Goal: Task Accomplishment & Management: Manage account settings

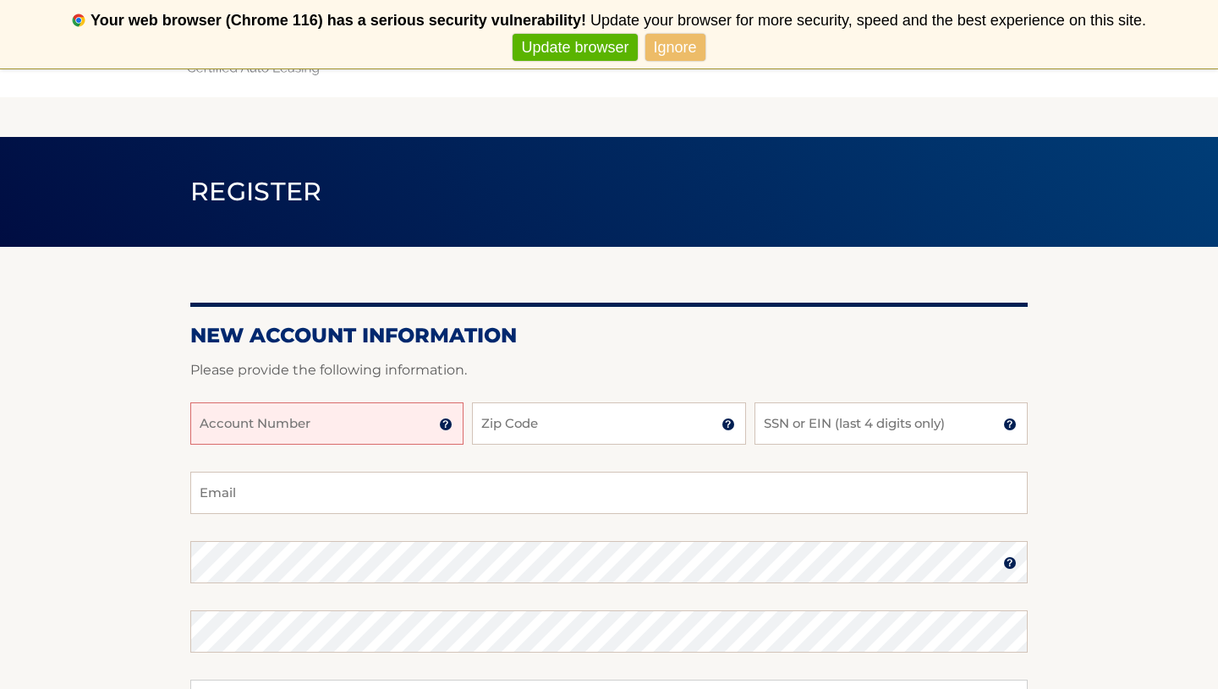
scroll to position [31, 0]
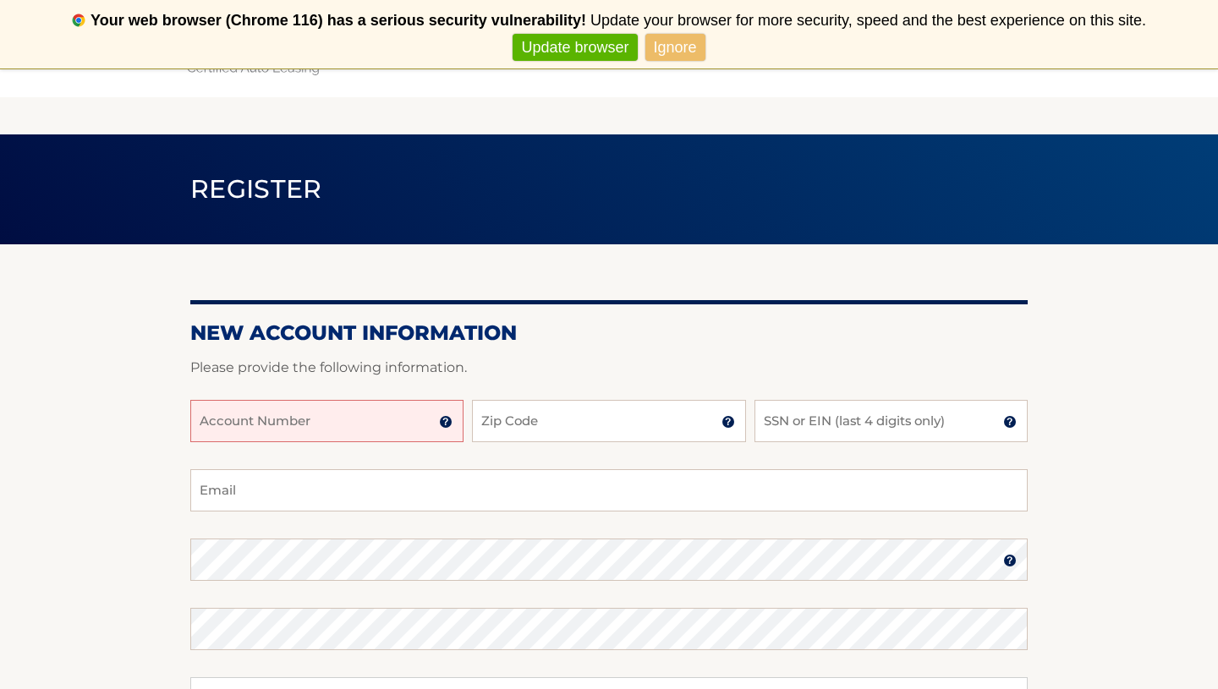
click at [380, 419] on input "Account Number" at bounding box center [326, 421] width 273 height 42
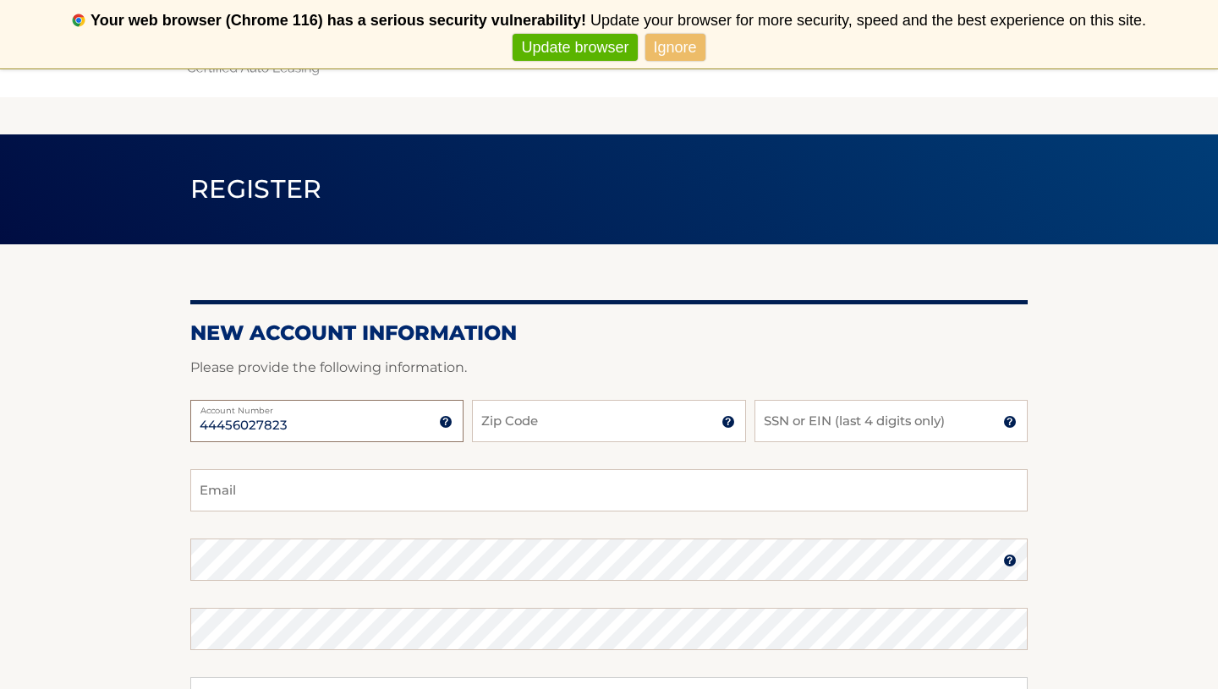
type input "44456027823"
click at [506, 423] on input "Zip Code" at bounding box center [608, 421] width 273 height 42
type input "11362"
click at [798, 430] on input "SSN or EIN (last 4 digits only)" at bounding box center [890, 421] width 273 height 42
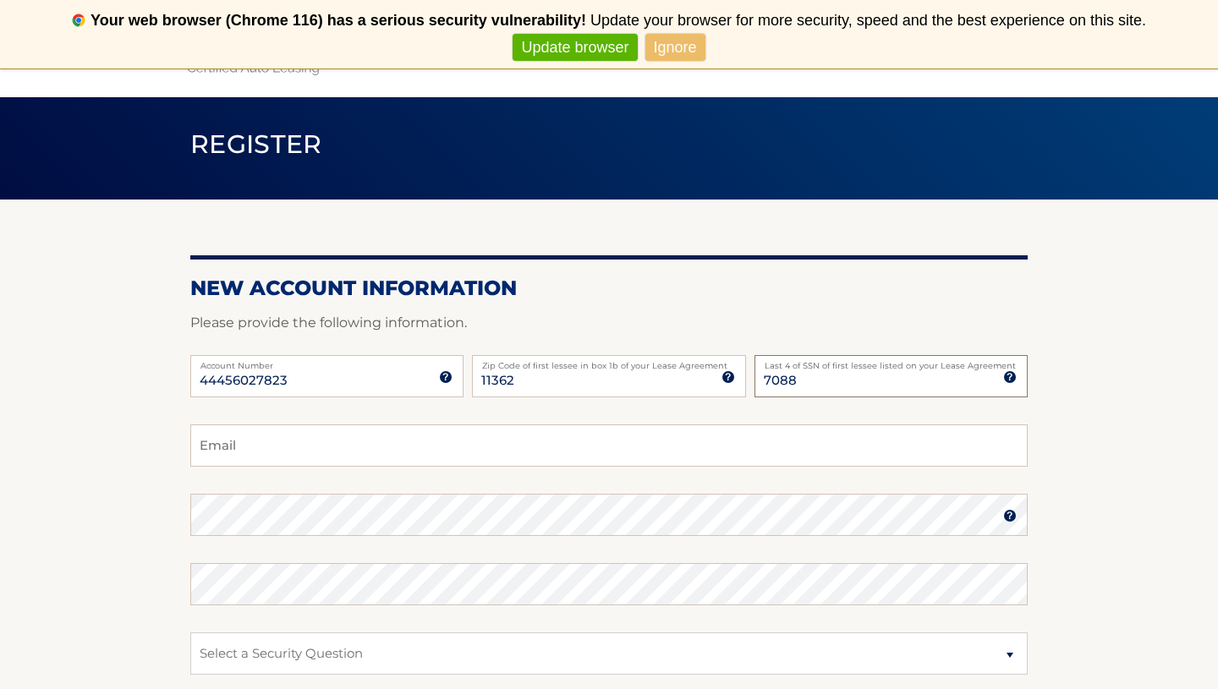
scroll to position [80, 0]
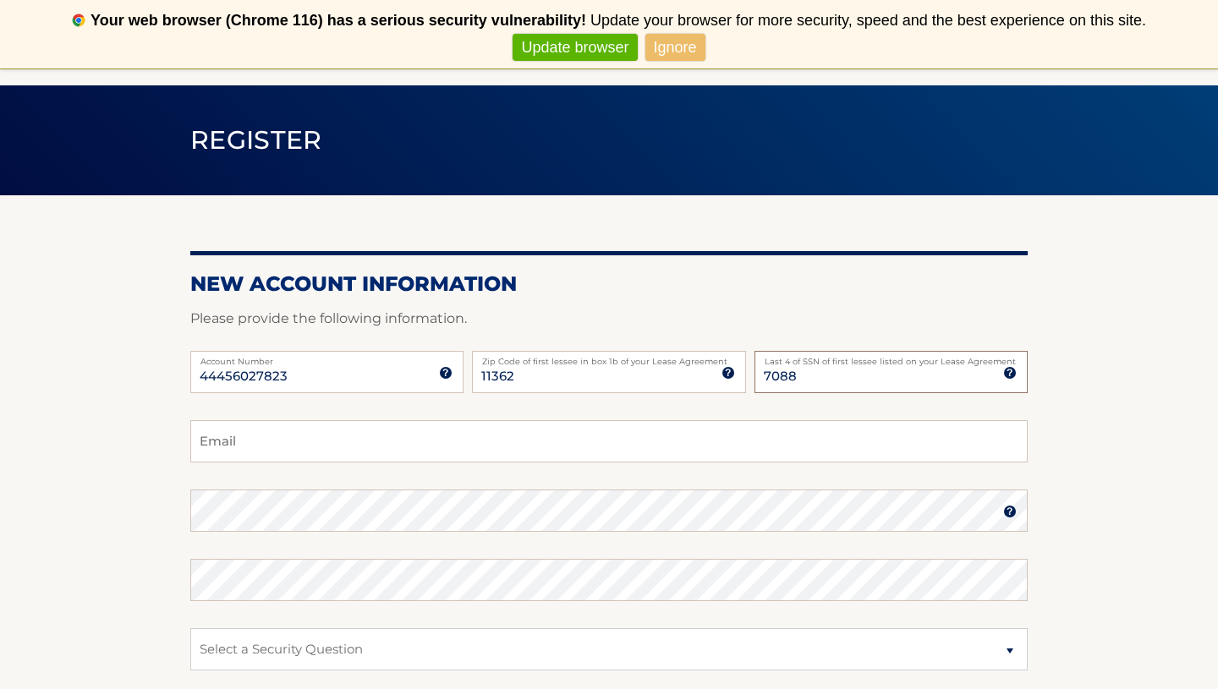
type input "7088"
click at [547, 460] on input "Email" at bounding box center [608, 441] width 837 height 42
type input "georgiosgouros@gmail.com"
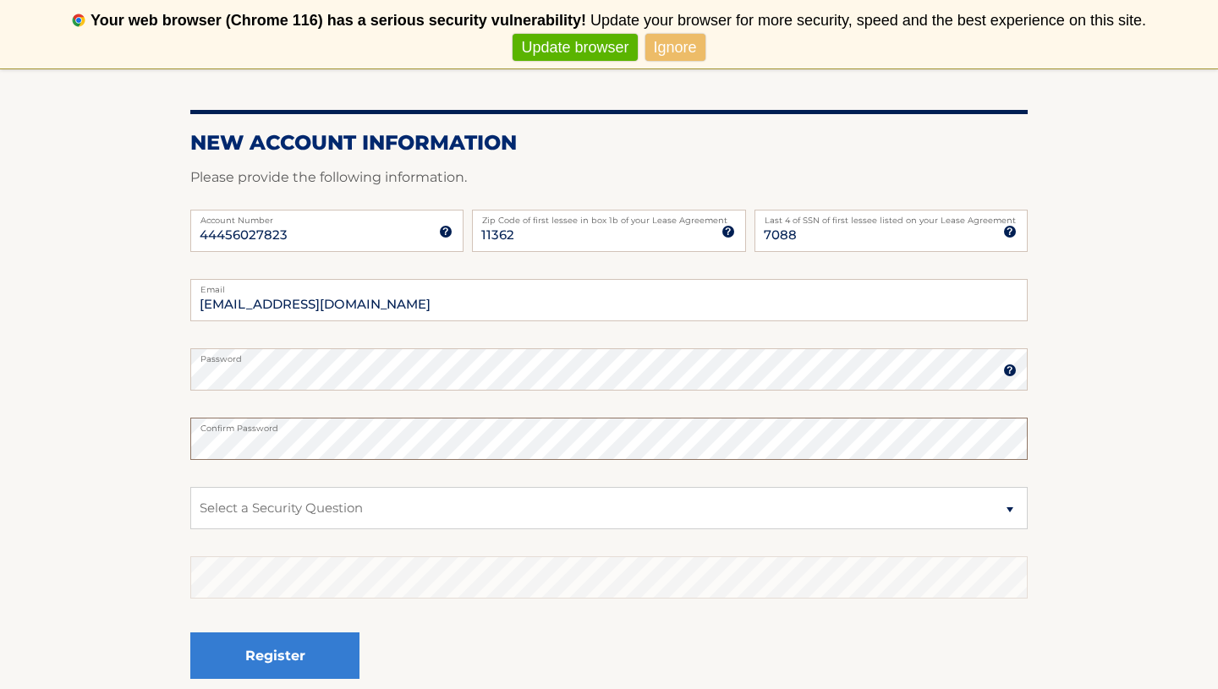
scroll to position [221, 0]
click at [305, 538] on fieldset "georgiosgouros@gmail.com Email Password Password should be a minimum of 6 chara…" at bounding box center [608, 497] width 837 height 435
click at [316, 520] on select "Select a Security Question What was the name of your elementary school? What is…" at bounding box center [608, 509] width 837 height 42
select select "2"
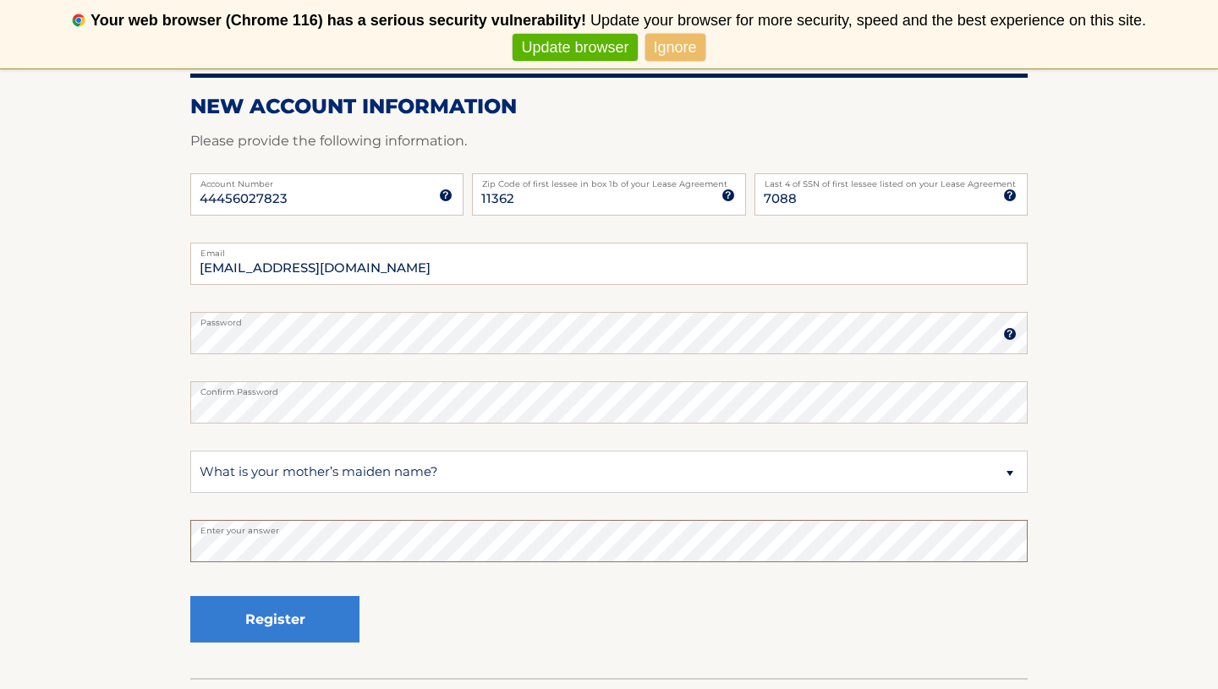
scroll to position [271, 0]
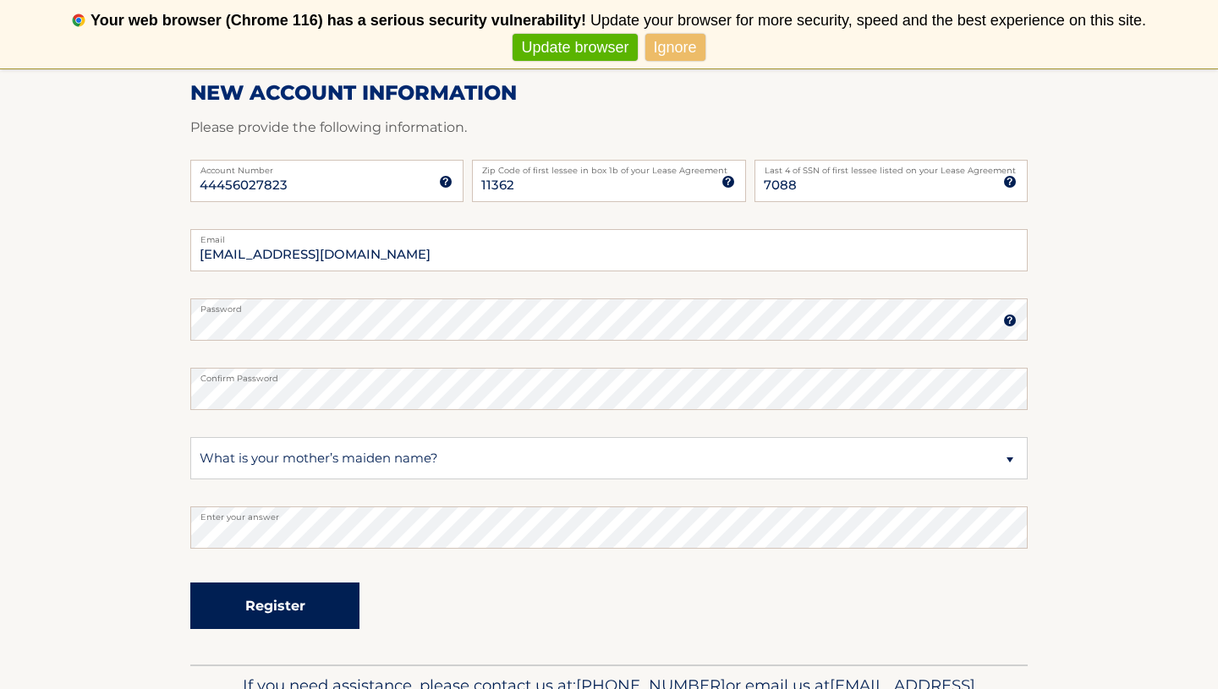
click at [287, 604] on button "Register" at bounding box center [274, 606] width 169 height 47
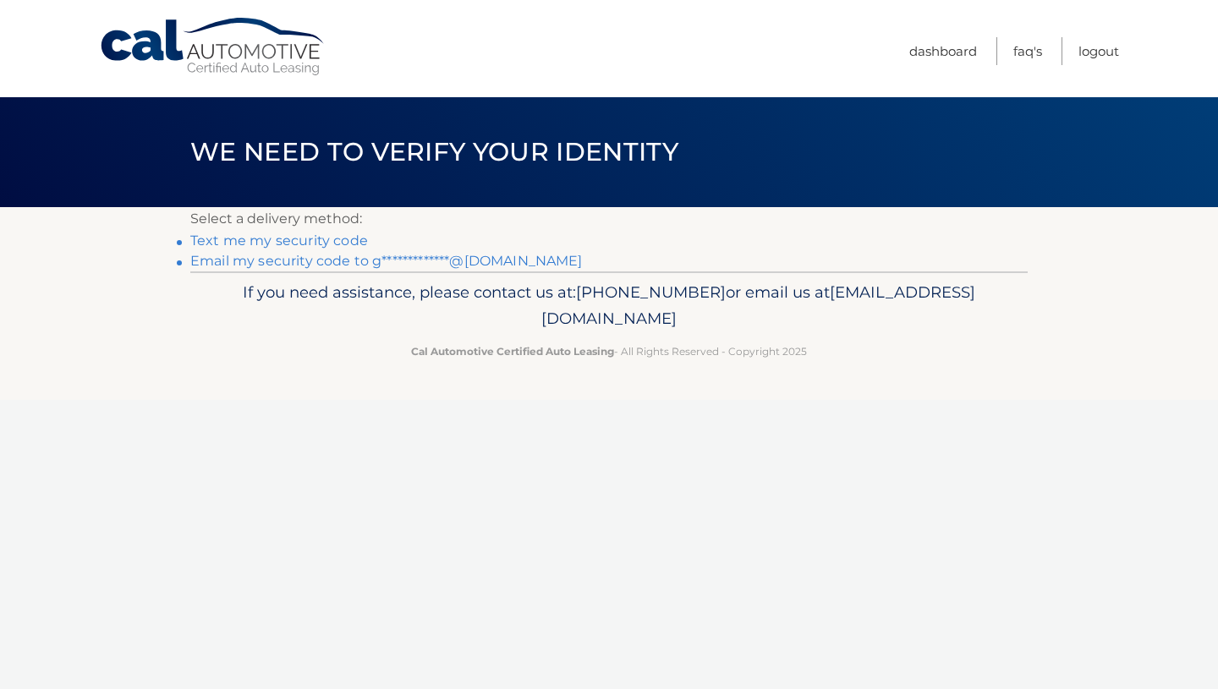
click at [329, 261] on link "**********" at bounding box center [386, 261] width 392 height 16
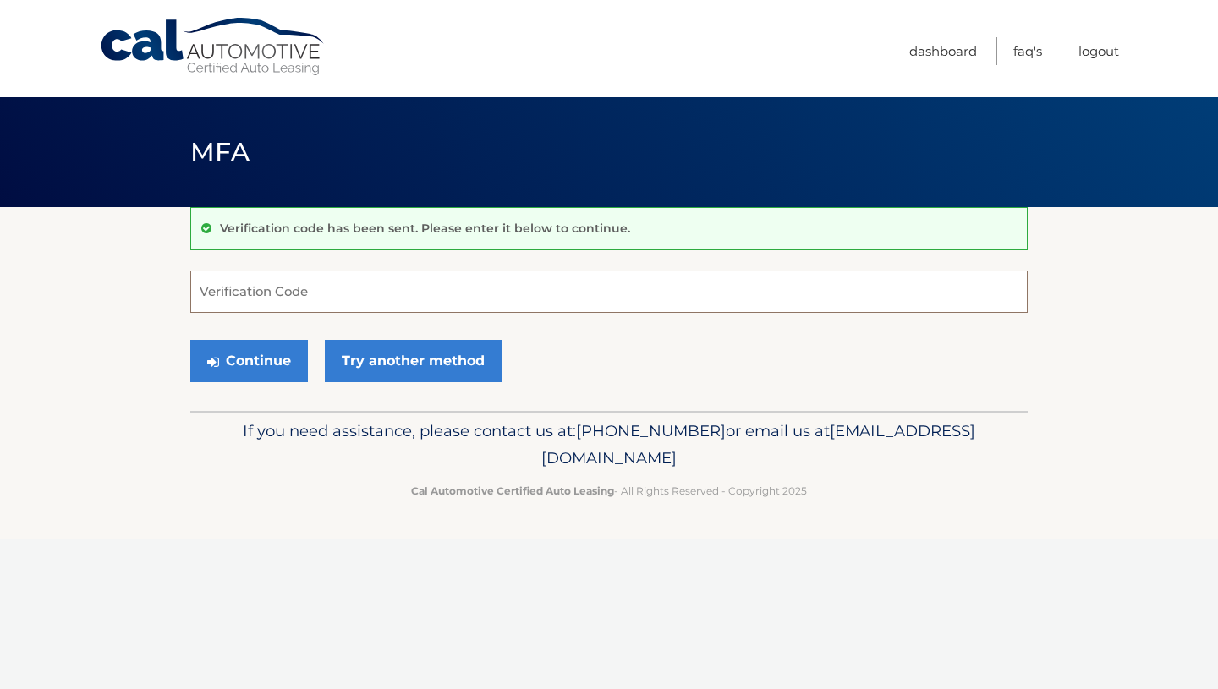
click at [318, 287] on input "Verification Code" at bounding box center [608, 292] width 837 height 42
type input "538064"
click at [271, 368] on button "Continue" at bounding box center [249, 361] width 118 height 42
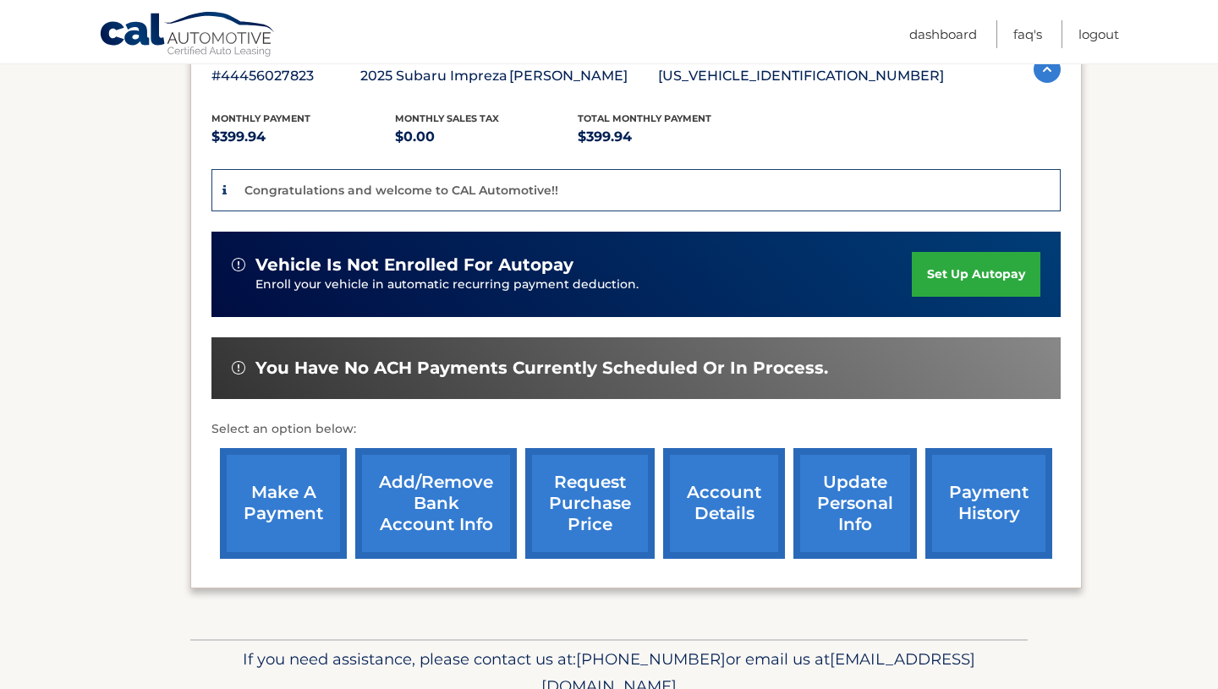
scroll to position [324, 0]
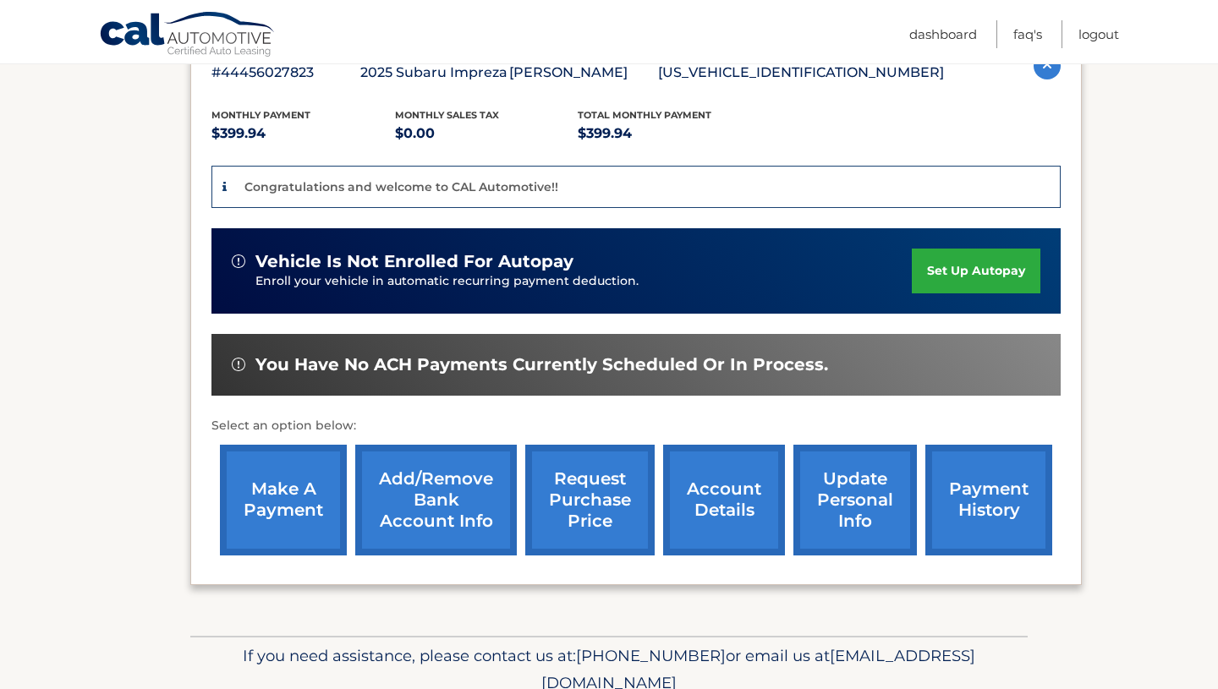
click at [958, 281] on link "set up autopay" at bounding box center [976, 271] width 129 height 45
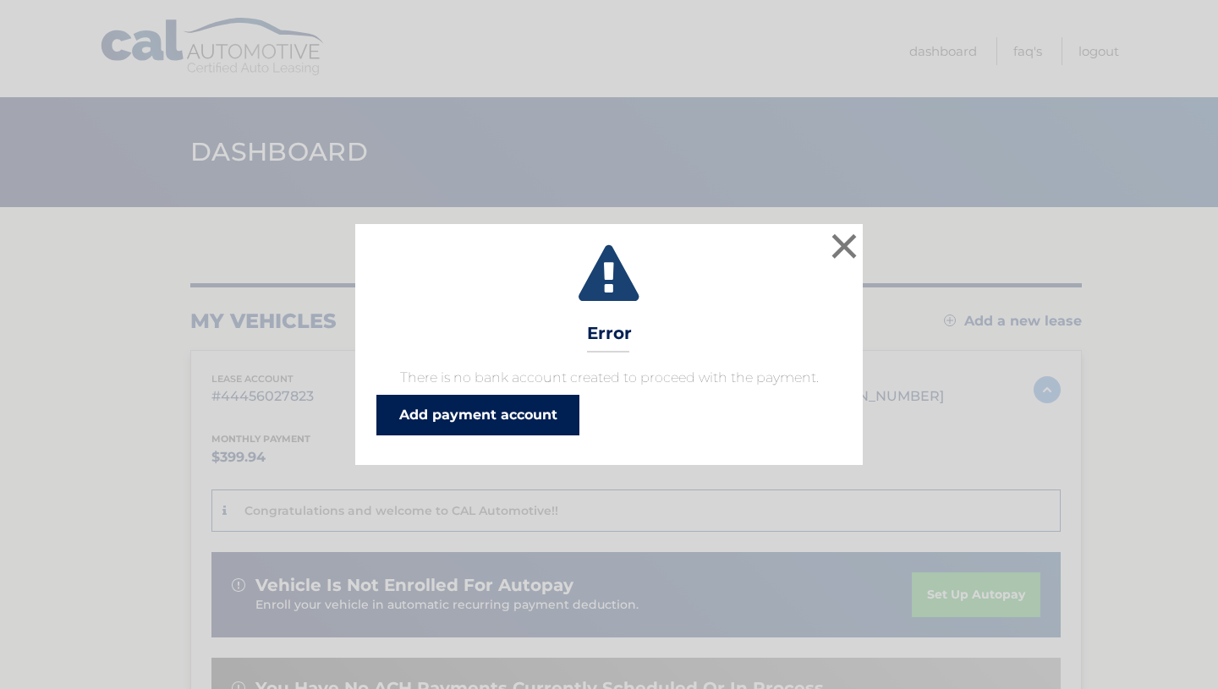
click at [547, 428] on link "Add payment account" at bounding box center [477, 415] width 203 height 41
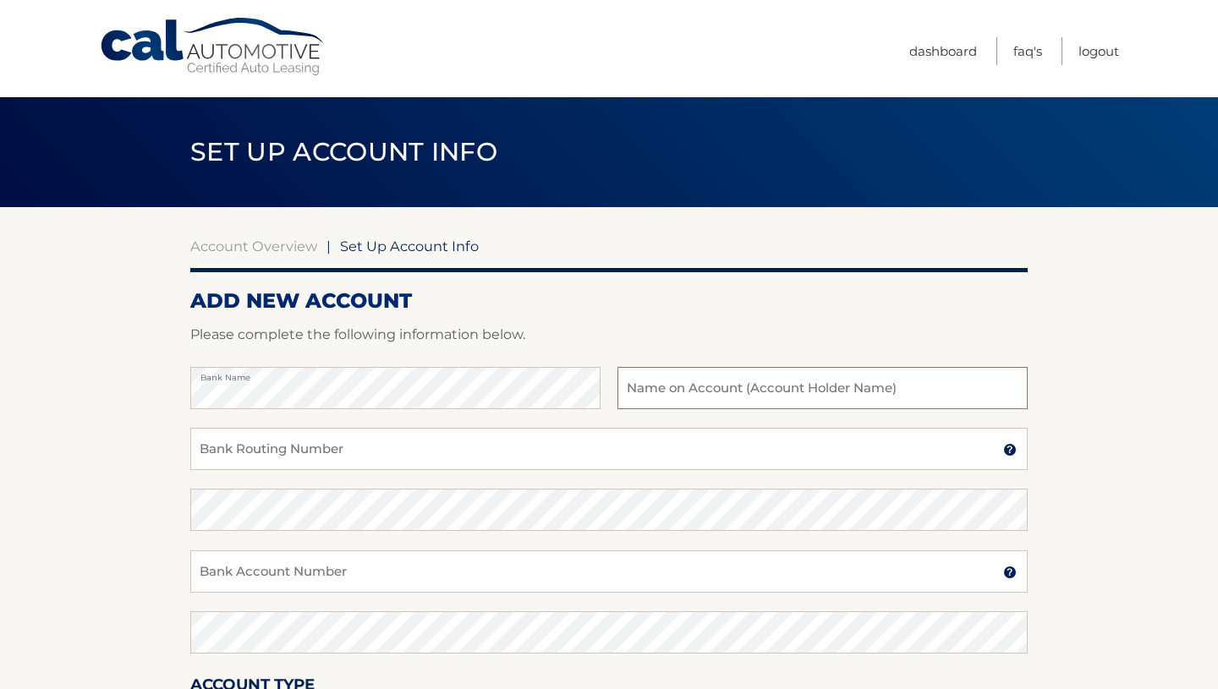
click at [665, 395] on input "text" at bounding box center [822, 388] width 410 height 42
type input "George Sgouros"
click at [565, 460] on input "Bank Routing Number" at bounding box center [608, 449] width 837 height 42
type input "026013673"
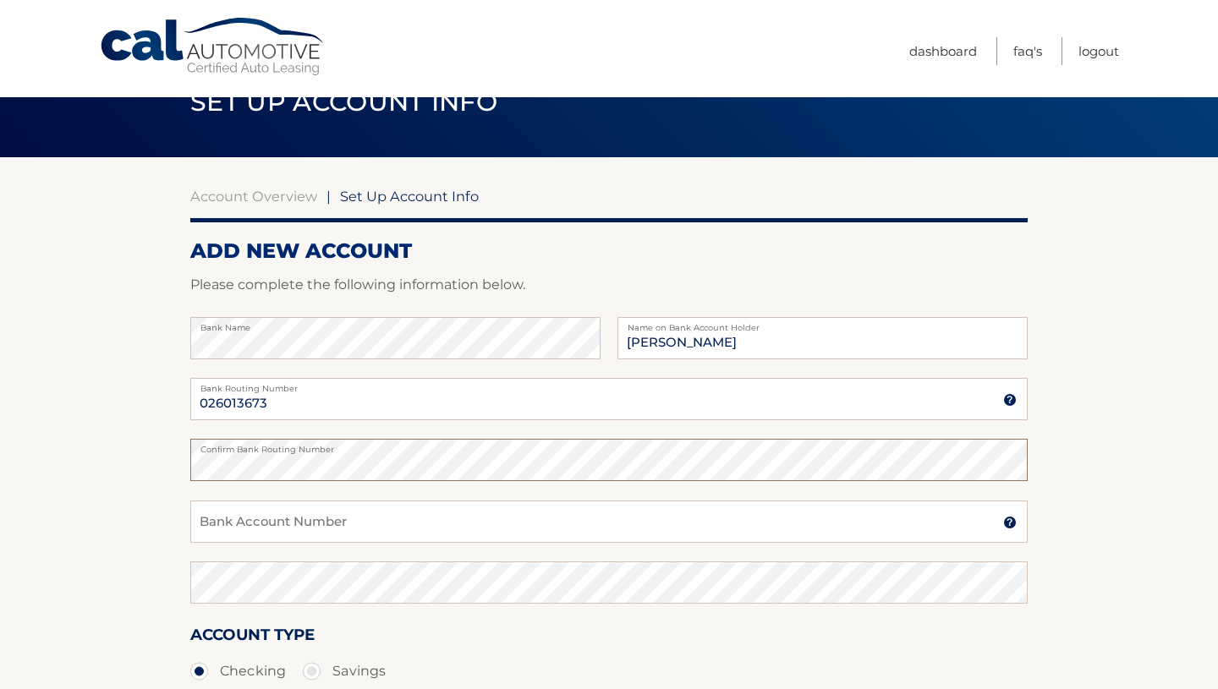
scroll to position [56, 0]
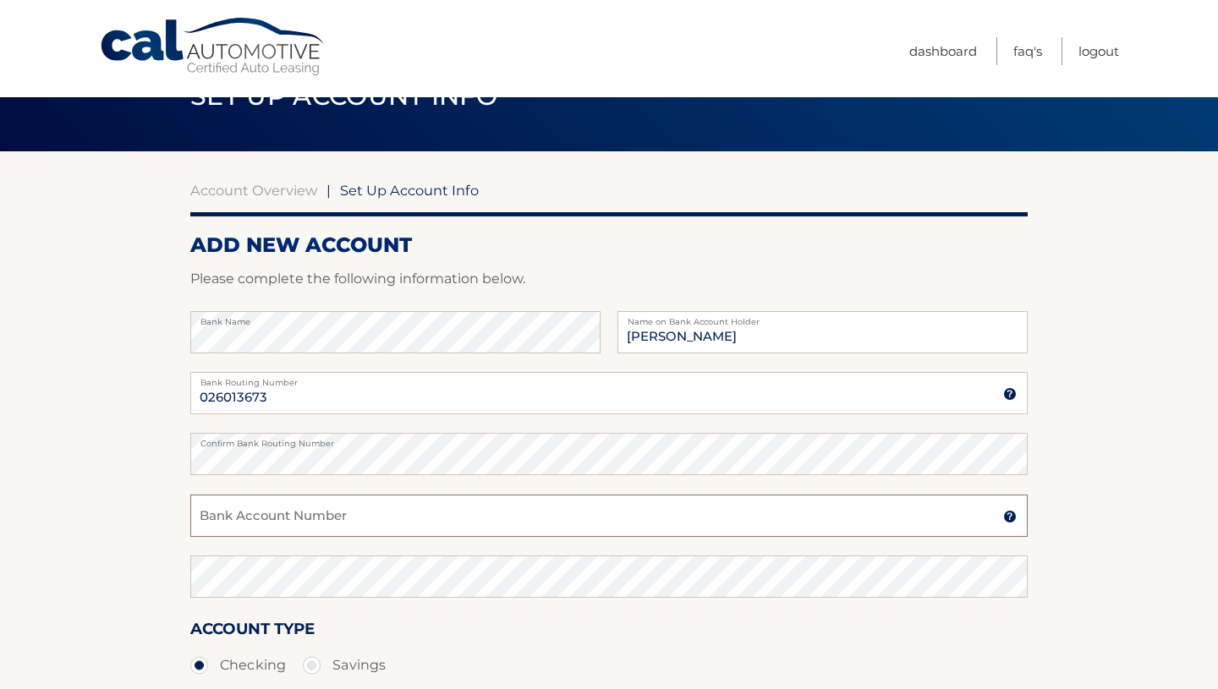
click at [451, 523] on input "Bank Account Number" at bounding box center [608, 516] width 837 height 42
type input "4435961639"
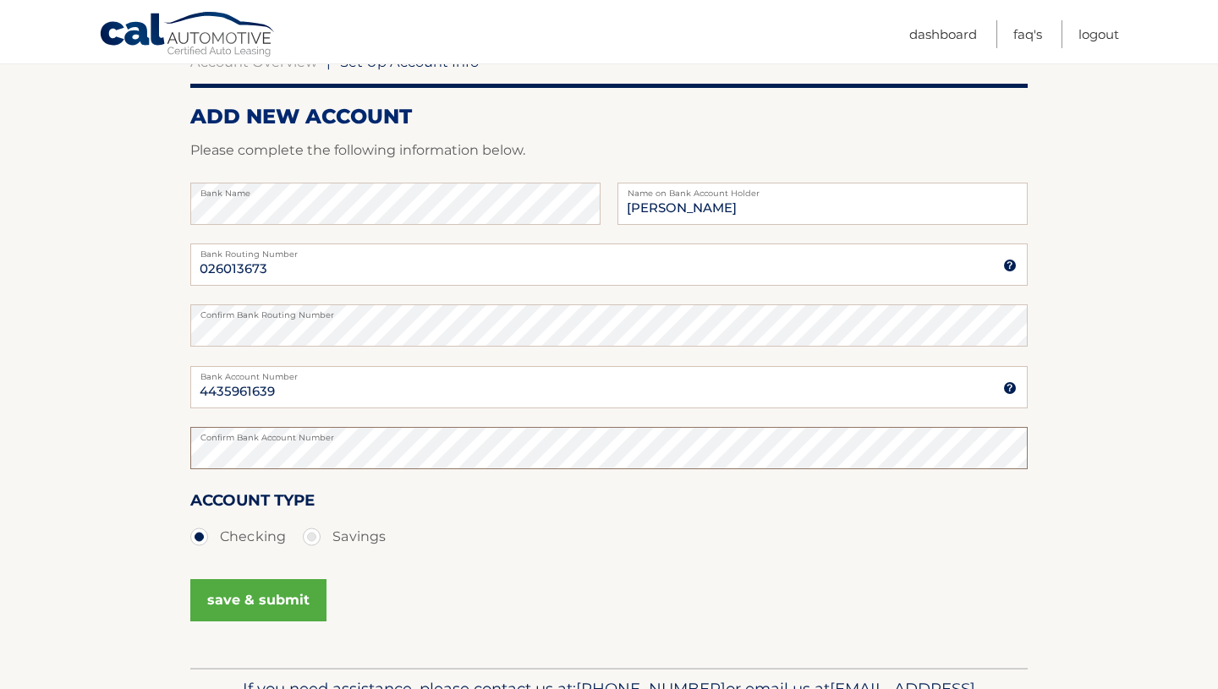
scroll to position [167, 0]
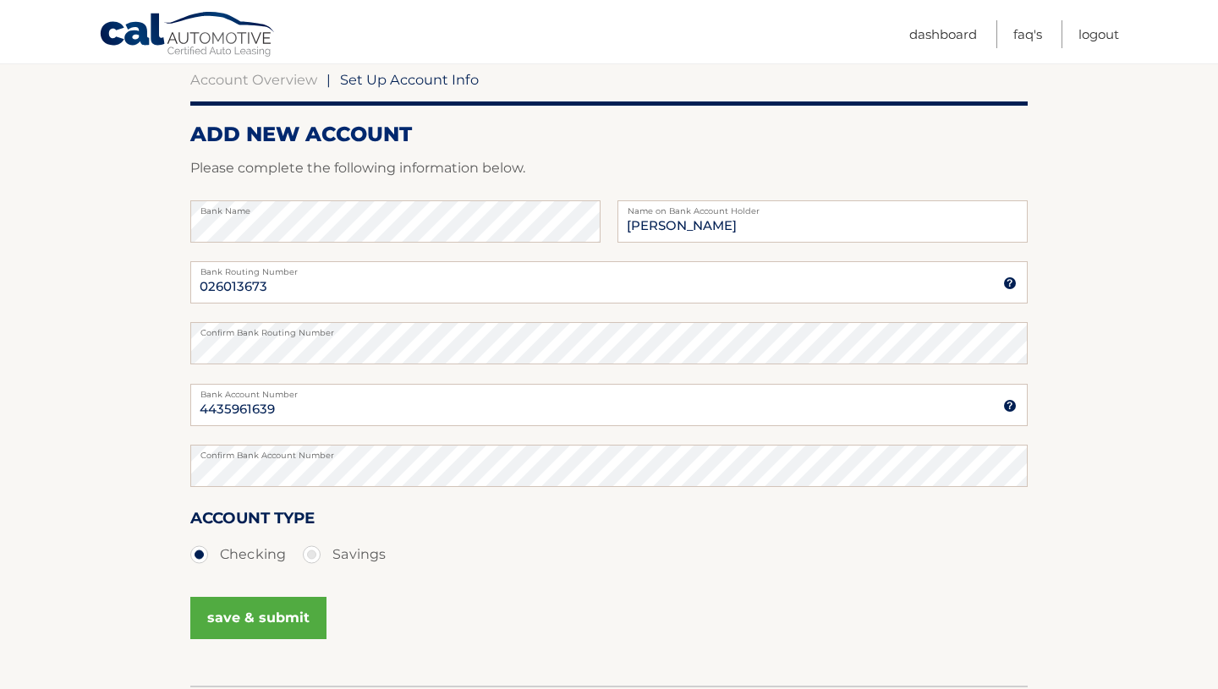
click at [259, 617] on button "save & submit" at bounding box center [258, 618] width 136 height 42
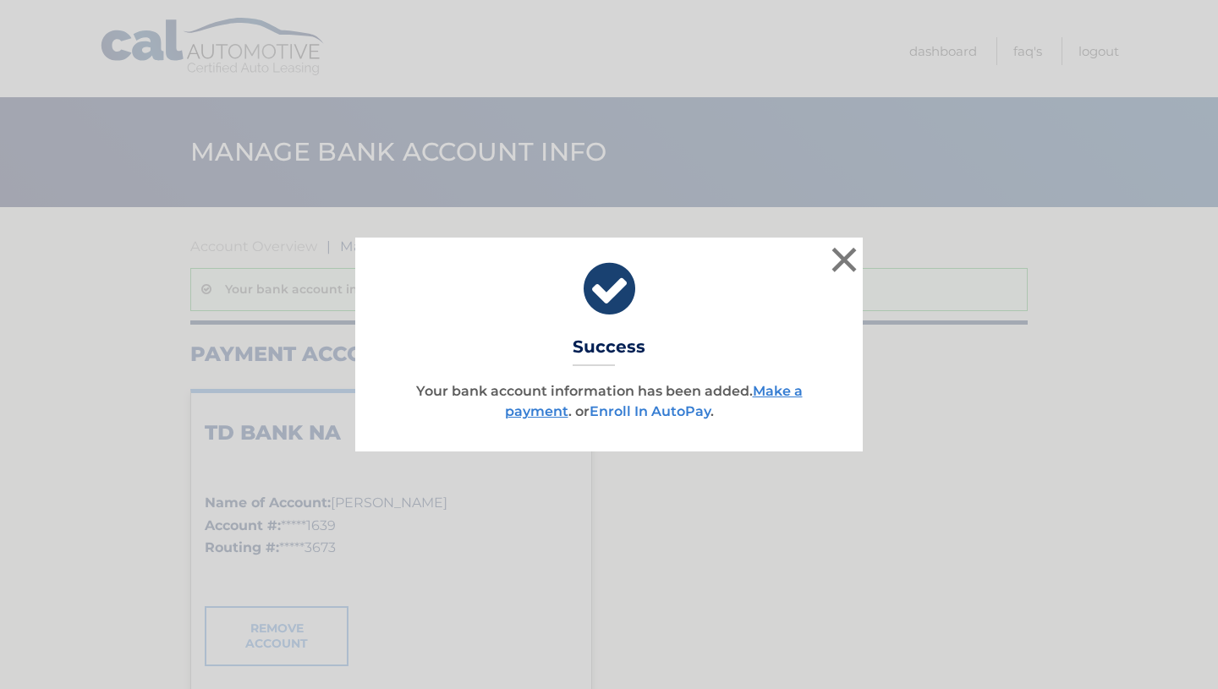
click at [662, 414] on link "Enroll In AutoPay" at bounding box center [649, 411] width 121 height 16
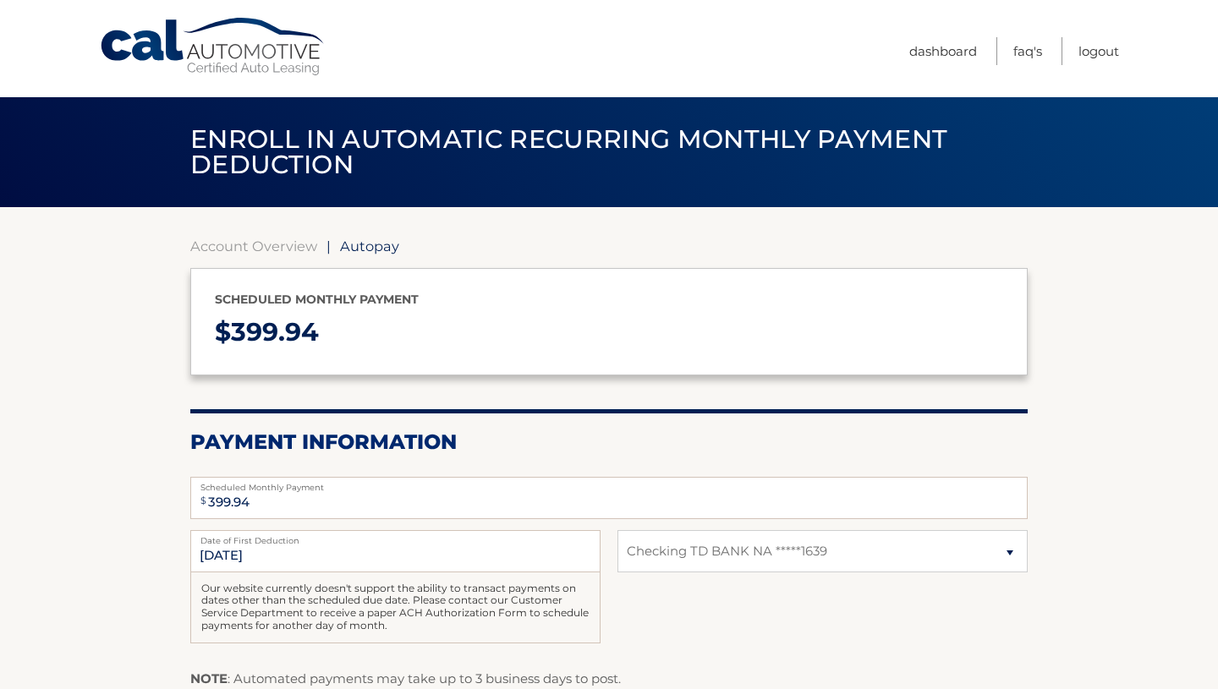
select select "OTlkOTQzMTgtNDQzNS00MDBiLTkxMDMtZDQwM2EwYTU5NmU5"
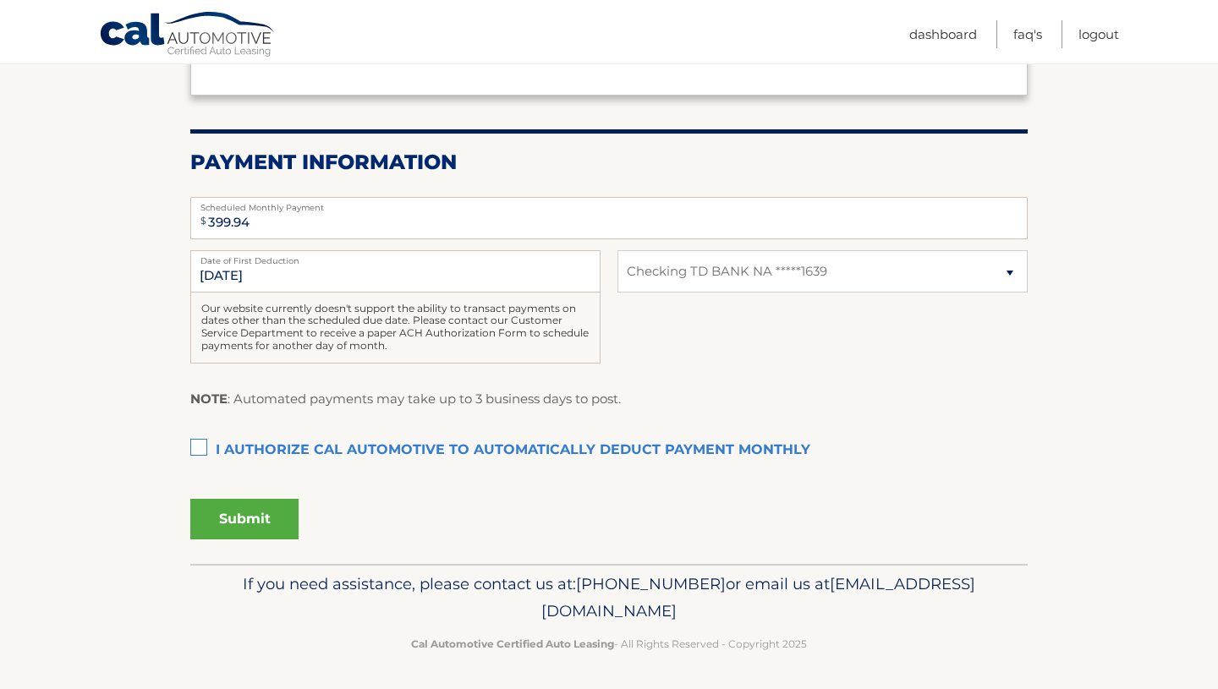
scroll to position [282, 0]
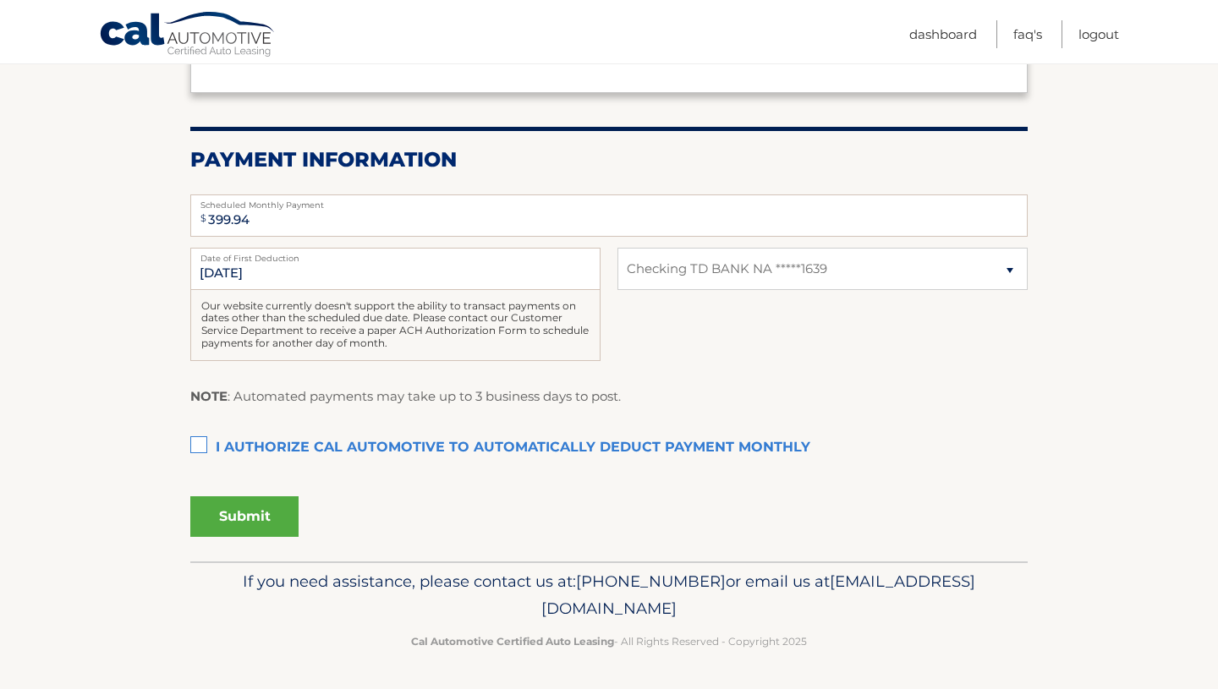
click at [198, 446] on label "I authorize cal automotive to automatically deduct payment monthly This checkbo…" at bounding box center [608, 448] width 837 height 34
click at [0, 0] on input "I authorize cal automotive to automatically deduct payment monthly This checkbo…" at bounding box center [0, 0] width 0 height 0
click at [263, 523] on button "Submit" at bounding box center [244, 516] width 108 height 41
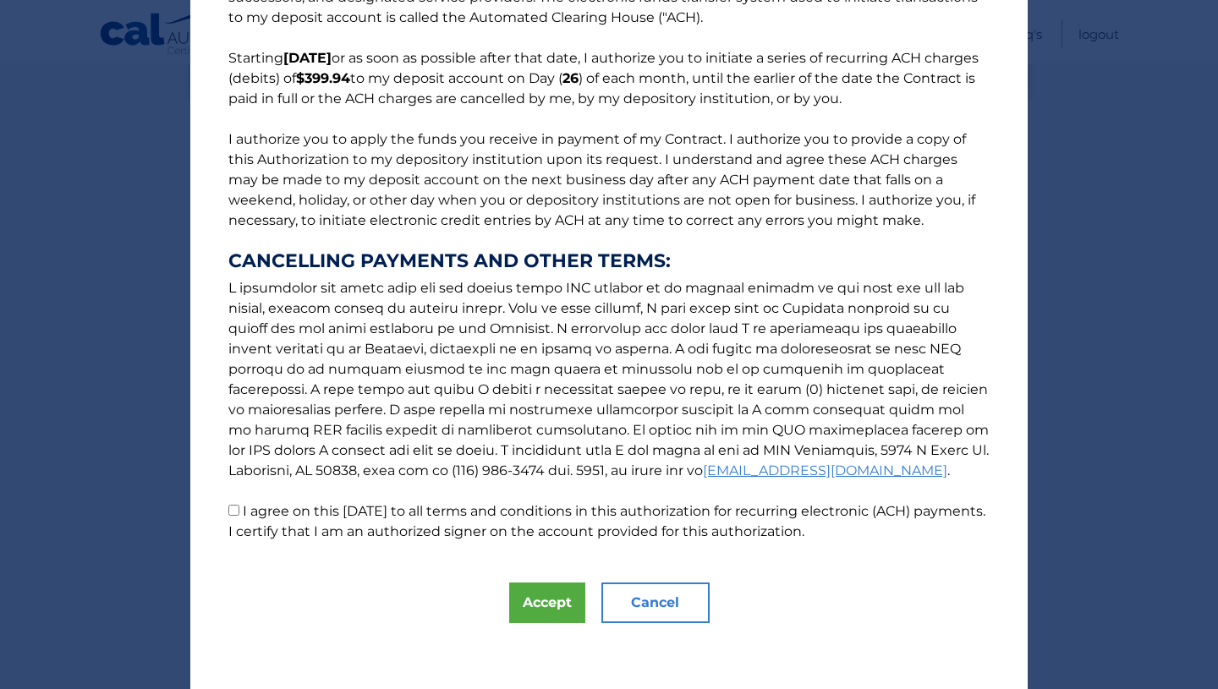
scroll to position [109, 0]
click at [699, 378] on p "The words "I" "me" and "my" mean any identified Customer who signs this Authori…" at bounding box center [608, 234] width 795 height 616
click at [235, 515] on p "The words "I" "me" and "my" mean any identified Customer who signs this Authori…" at bounding box center [608, 234] width 795 height 616
click at [235, 515] on input "I agree on this [DATE] to all terms and conditions in this authorization for re…" at bounding box center [233, 509] width 11 height 11
checkbox input "true"
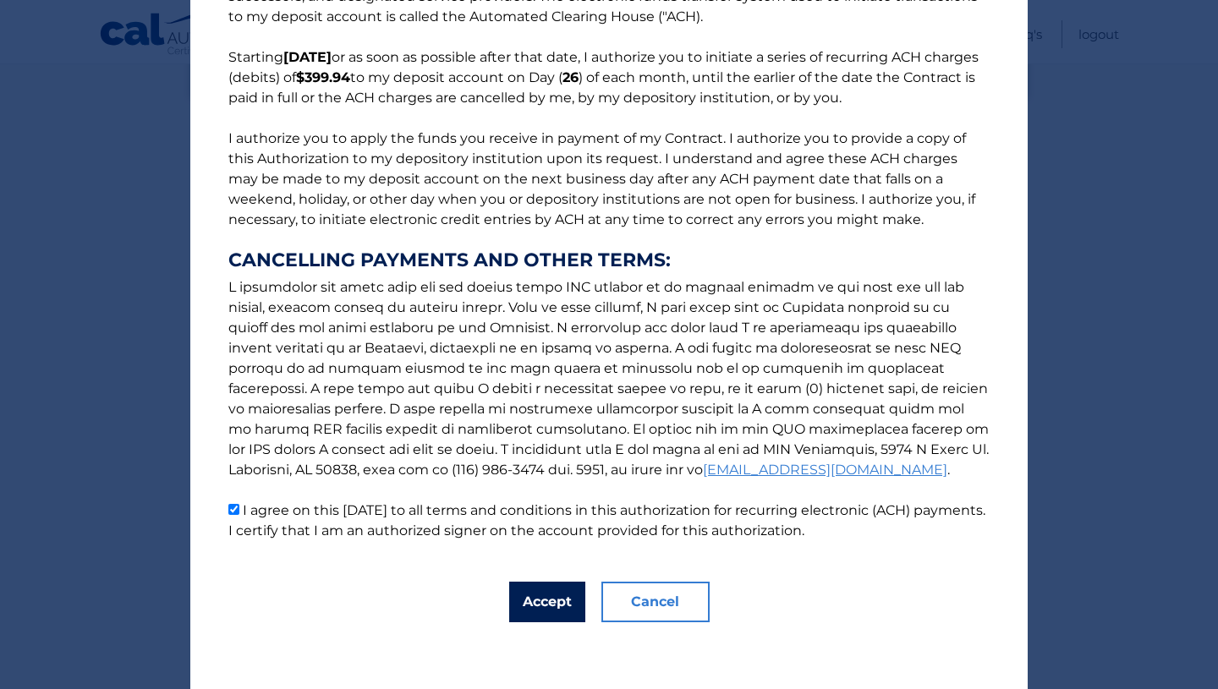
click at [531, 601] on button "Accept" at bounding box center [547, 602] width 76 height 41
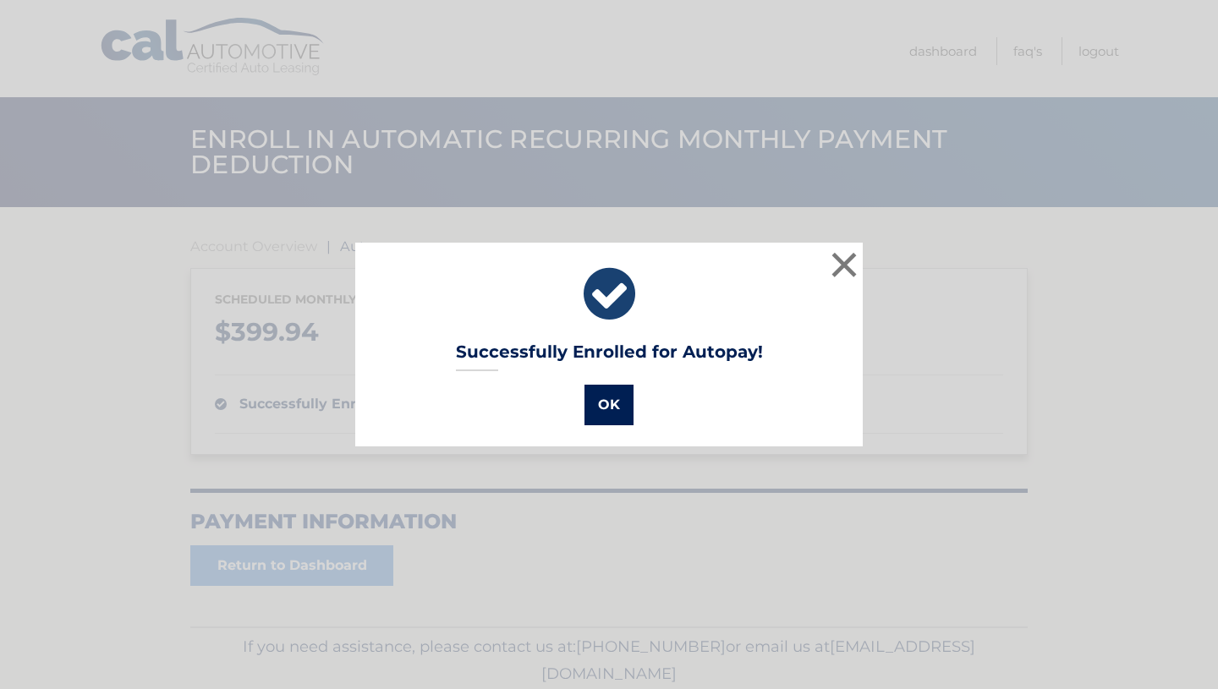
click at [620, 413] on button "OK" at bounding box center [608, 405] width 49 height 41
